Goal: Task Accomplishment & Management: Manage account settings

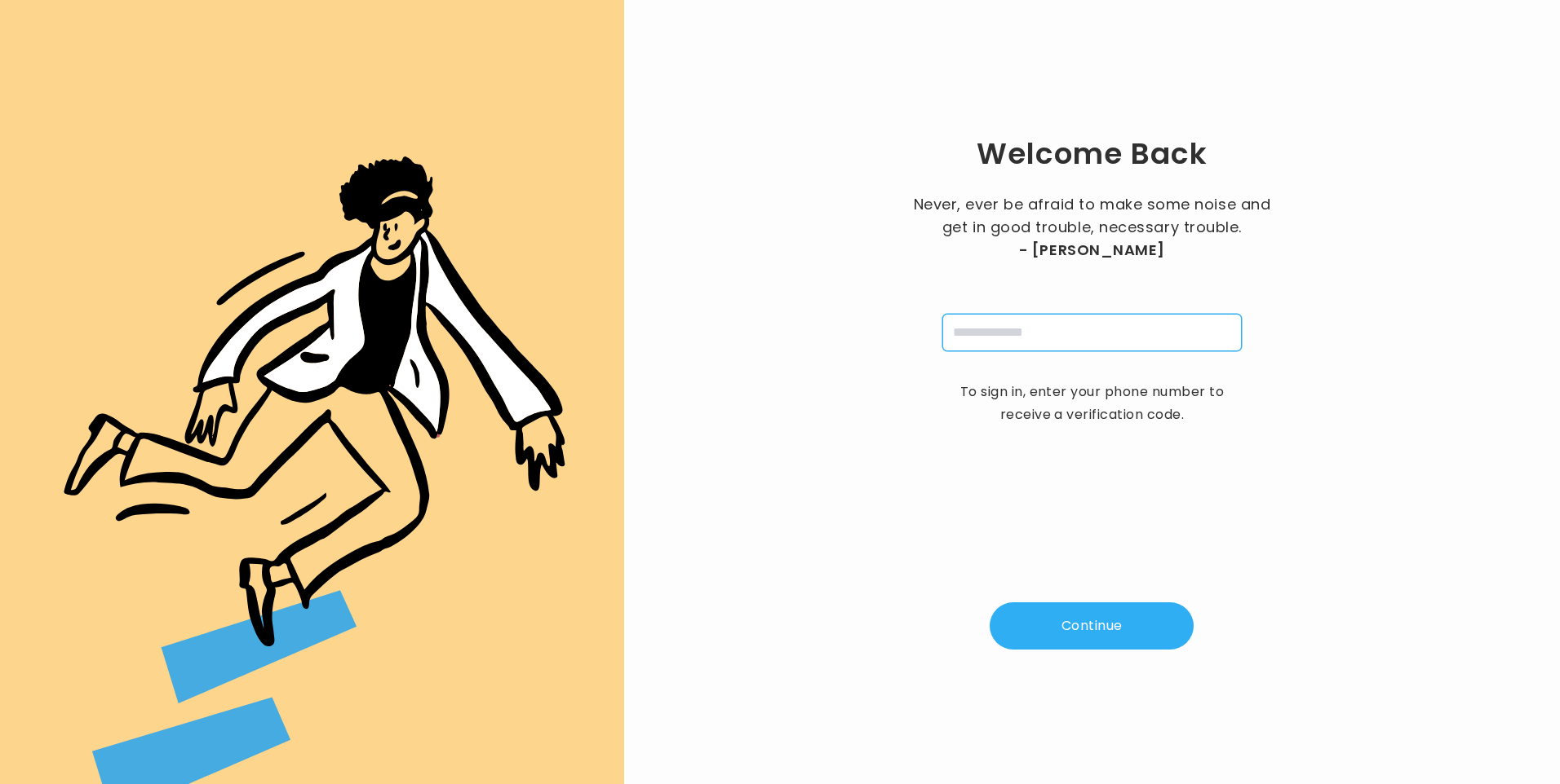
click at [1113, 328] on input "tel" at bounding box center [1092, 333] width 300 height 38
type input "**********"
click at [1051, 617] on button "Continue" at bounding box center [1091, 627] width 204 height 48
type input "*"
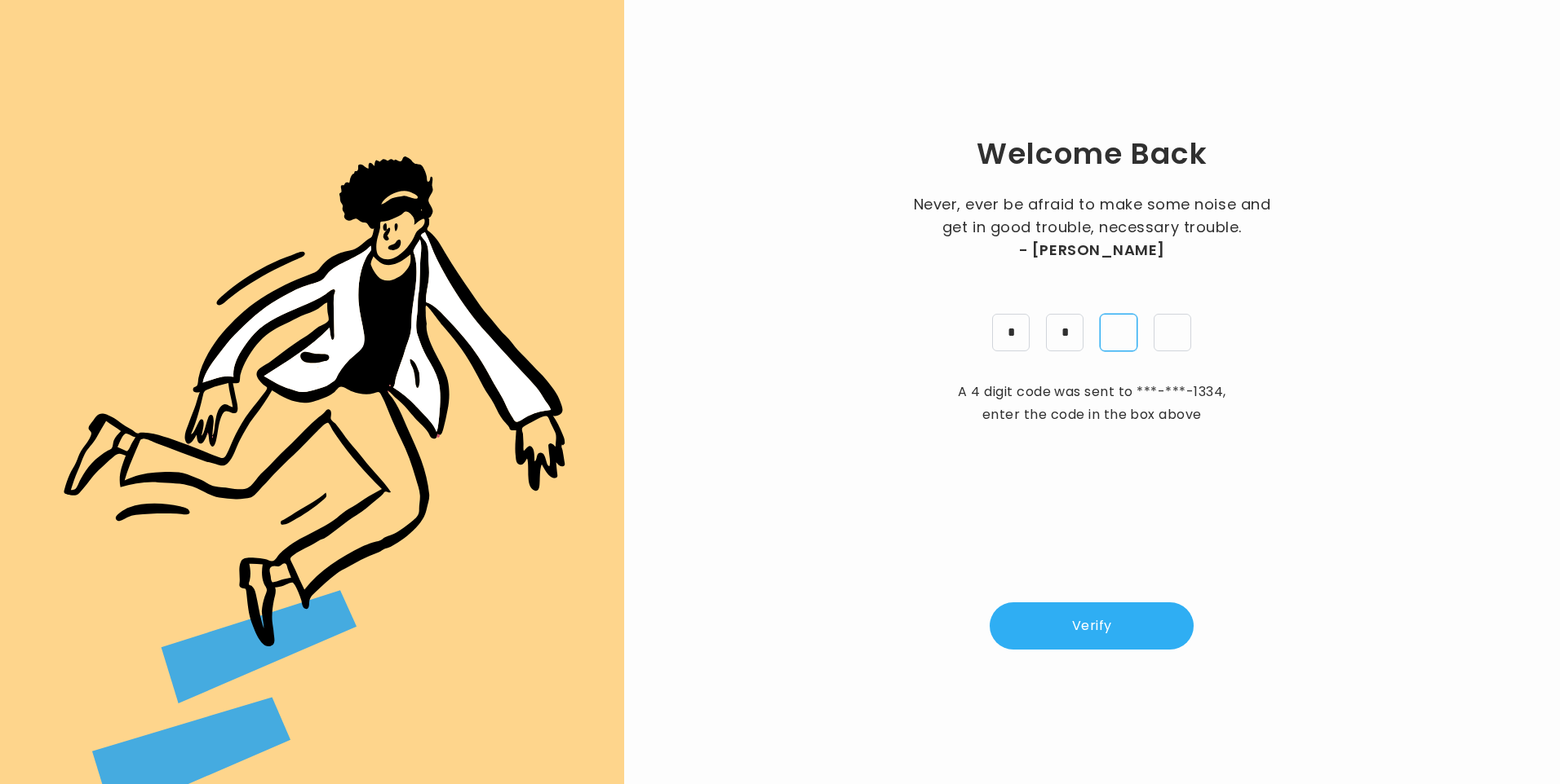
type input "*"
click at [1152, 634] on button "Verify" at bounding box center [1091, 627] width 204 height 48
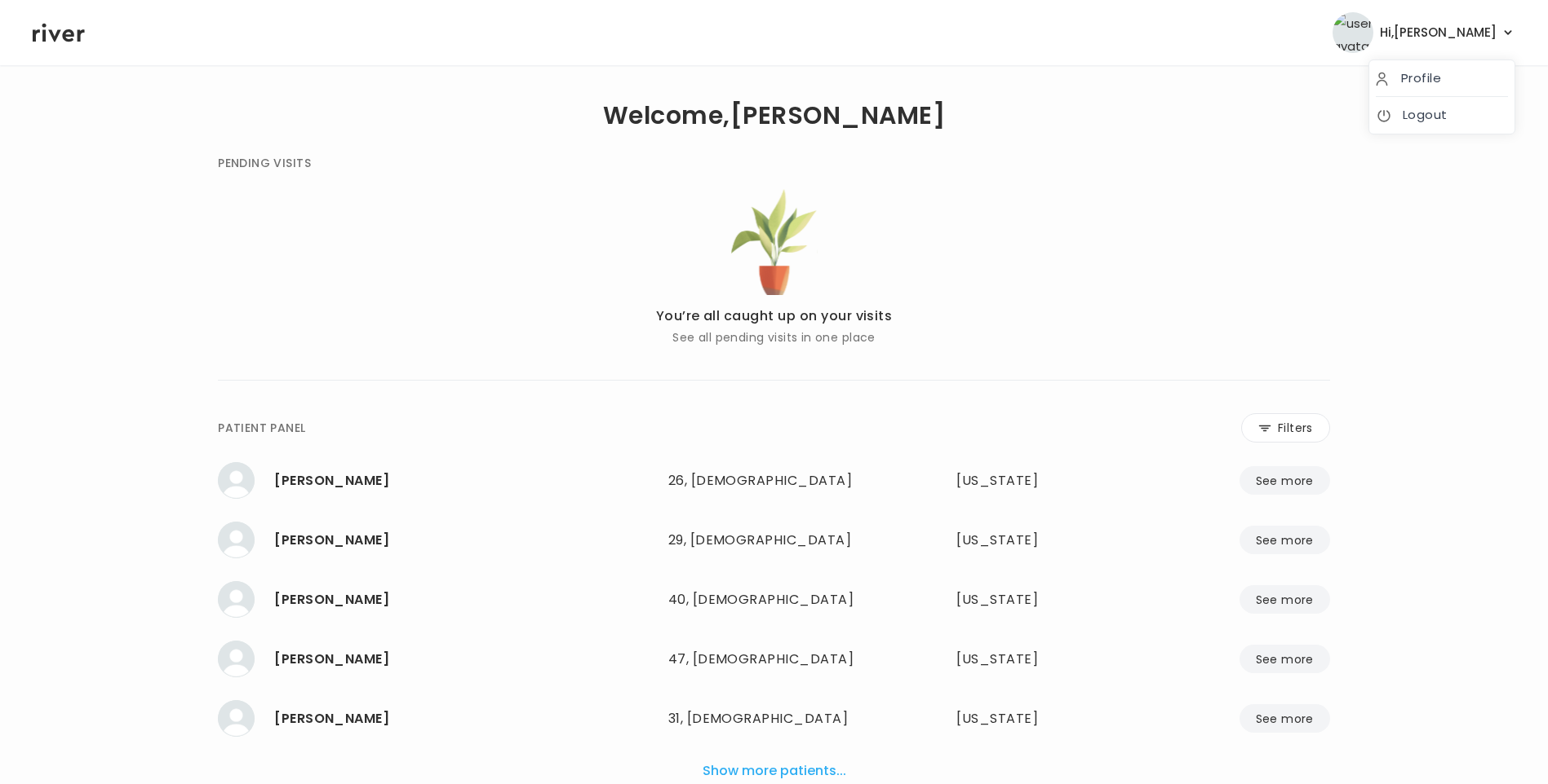
click at [1498, 28] on button "Hi, Lisa" at bounding box center [1424, 32] width 183 height 41
click at [1420, 119] on link "Logout" at bounding box center [1441, 114] width 132 height 23
